Goal: Information Seeking & Learning: Learn about a topic

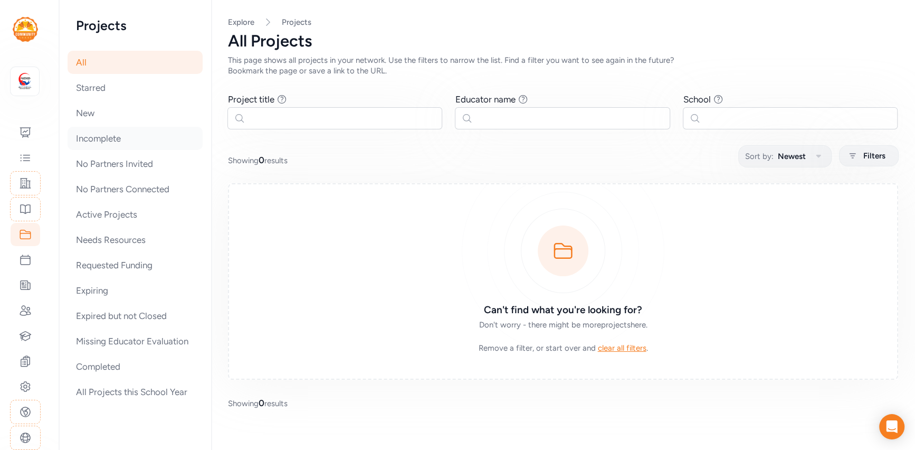
scroll to position [26, 0]
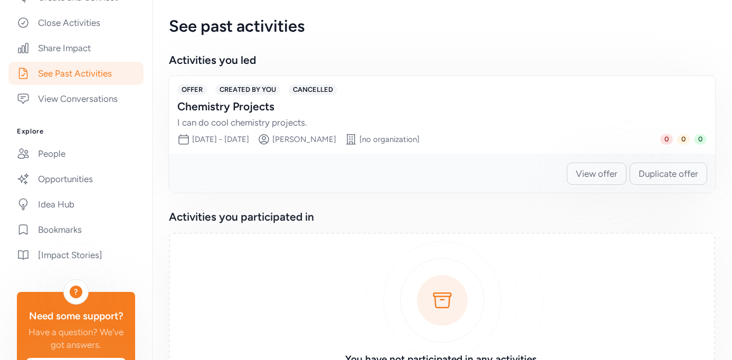
scroll to position [297, 0]
click at [81, 183] on link "Opportunities" at bounding box center [75, 179] width 135 height 23
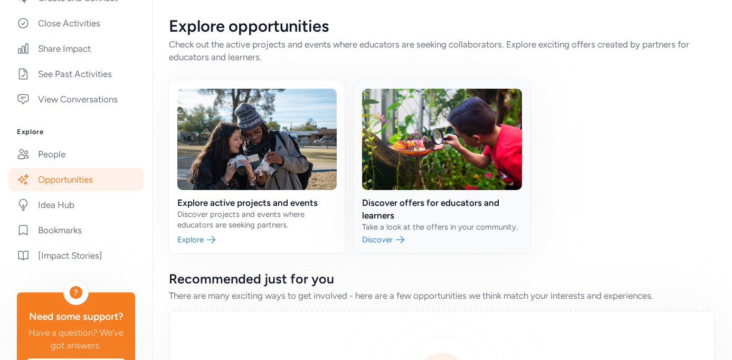
click at [411, 216] on link at bounding box center [441, 166] width 176 height 173
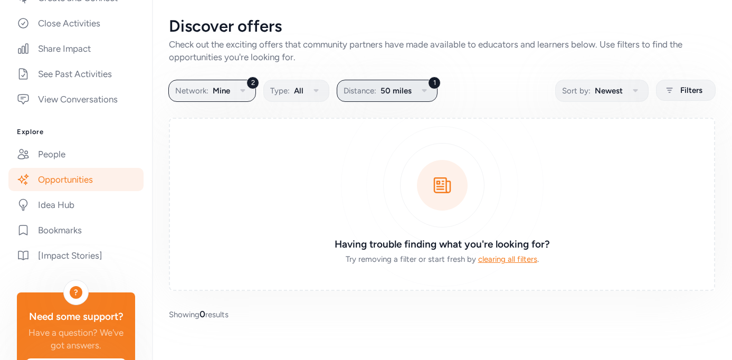
click at [425, 88] on icon "button" at bounding box center [424, 90] width 13 height 13
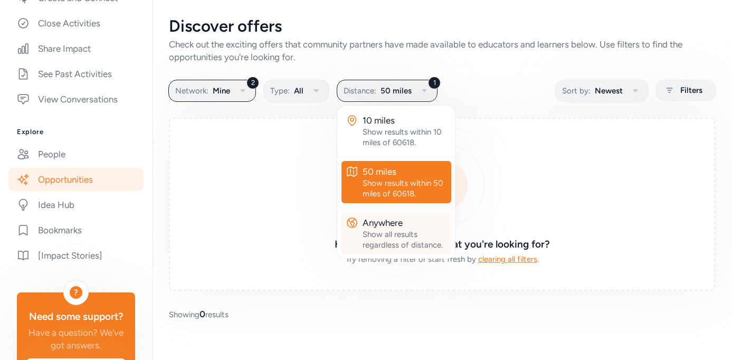
click at [406, 230] on div "Show all results regardless of distance." at bounding box center [404, 239] width 84 height 21
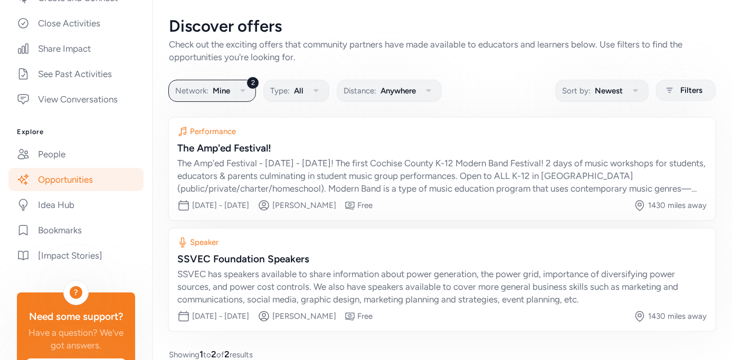
click at [522, 90] on div "2 Network: Mine Type: All Distance: Anywhere Sort by: Newest Filters" at bounding box center [442, 90] width 546 height 21
click at [92, 179] on link "Opportunities" at bounding box center [75, 179] width 135 height 23
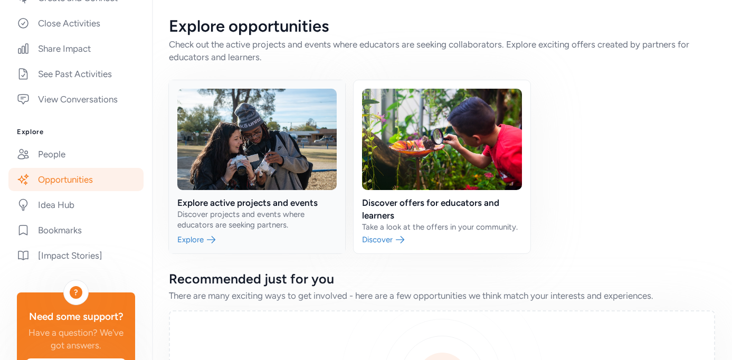
click at [229, 139] on link at bounding box center [257, 166] width 176 height 173
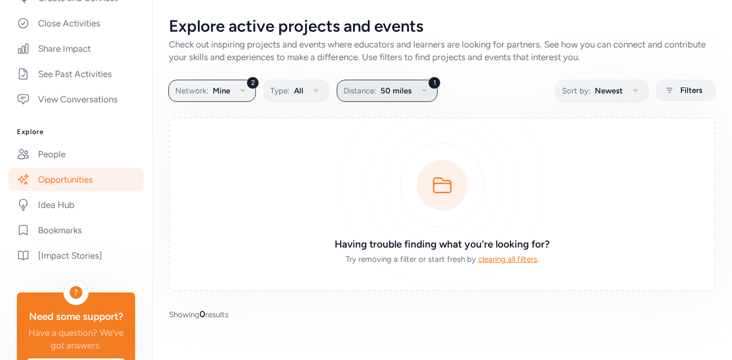
click at [392, 95] on span "50 miles" at bounding box center [395, 90] width 31 height 13
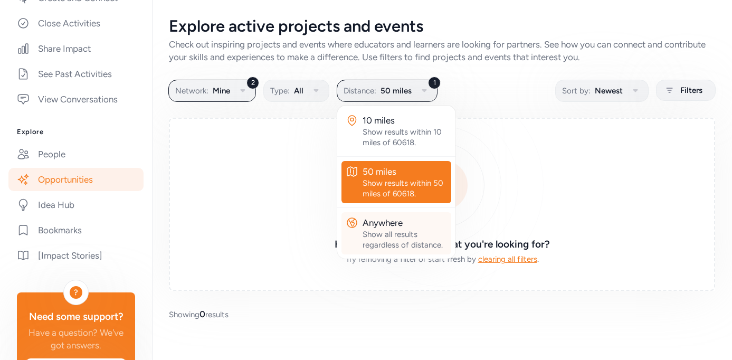
click at [387, 230] on div "Show all results regardless of distance." at bounding box center [404, 239] width 84 height 21
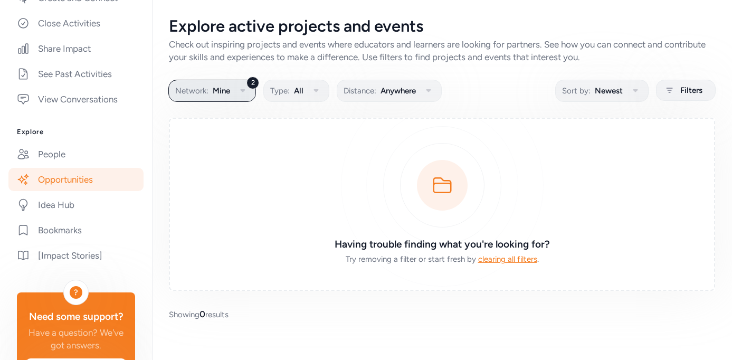
click at [243, 96] on icon "button" at bounding box center [242, 90] width 13 height 13
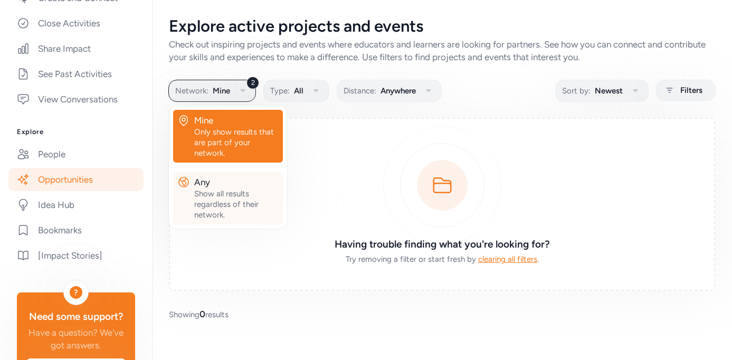
click at [231, 202] on div "Show all results regardless of their network." at bounding box center [236, 204] width 84 height 32
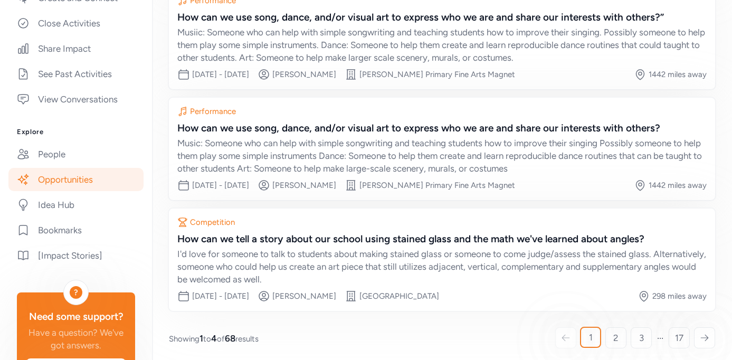
scroll to position [240, 0]
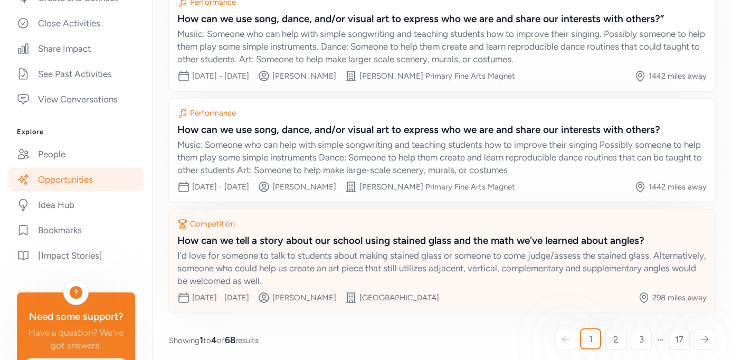
click at [319, 253] on div "I'd love for someone to talk to students about making stained glass or someone …" at bounding box center [441, 268] width 529 height 38
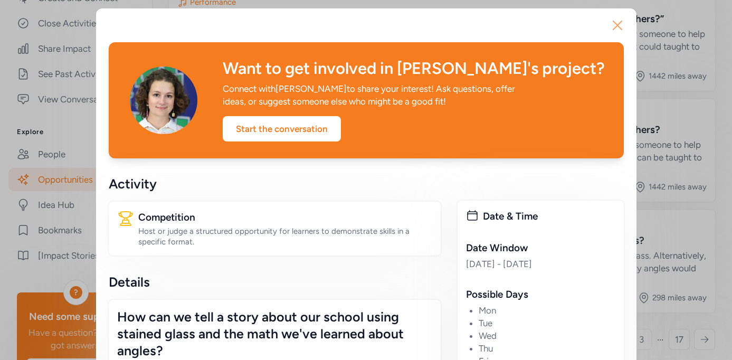
click at [617, 26] on icon "button" at bounding box center [617, 25] width 17 height 17
